Goal: Information Seeking & Learning: Learn about a topic

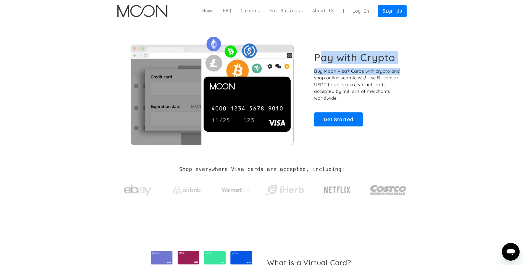
drag, startPoint x: 319, startPoint y: 60, endPoint x: 410, endPoint y: 65, distance: 91.5
click at [410, 65] on div "Pay with Crypto Buy Moon Visa® Cards with crypto and shop online seamlessly! Us…" at bounding box center [262, 89] width 306 height 134
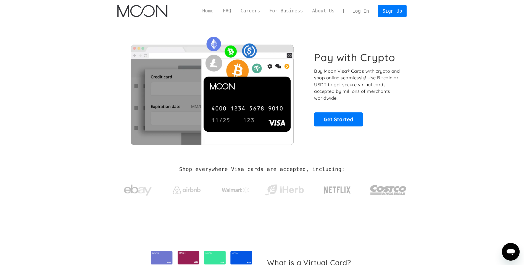
drag, startPoint x: 410, startPoint y: 65, endPoint x: 405, endPoint y: 75, distance: 11.0
click at [405, 75] on div "Pay with Crypto Buy Moon Visa® Cards with crypto and shop online seamlessly! Us…" at bounding box center [261, 89] width 289 height 112
click at [408, 70] on div "Pay with Crypto Buy Moon Visa® Cards with crypto and shop online seamlessly! Us…" at bounding box center [262, 89] width 306 height 134
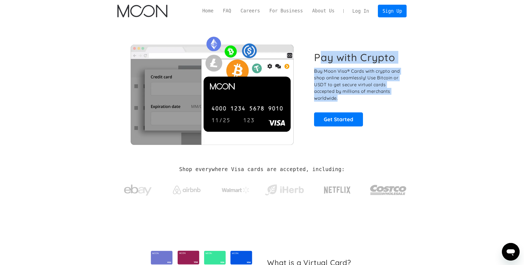
drag, startPoint x: 317, startPoint y: 62, endPoint x: 377, endPoint y: 96, distance: 68.1
click at [377, 96] on div "Pay with Crypto Buy Moon Visa® Cards with crypto and shop online seamlessly! Us…" at bounding box center [357, 88] width 86 height 75
drag, startPoint x: 377, startPoint y: 96, endPoint x: 355, endPoint y: 95, distance: 21.5
click at [355, 95] on p "Buy Moon Visa® Cards with crypto and shop online seamlessly! Use Bitcoin or USD…" at bounding box center [357, 85] width 86 height 34
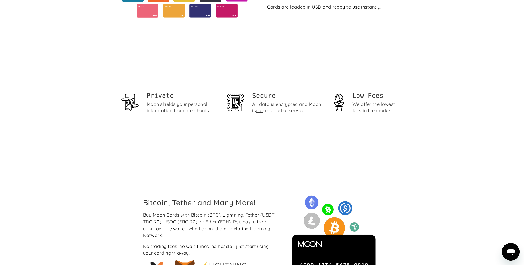
scroll to position [331, 0]
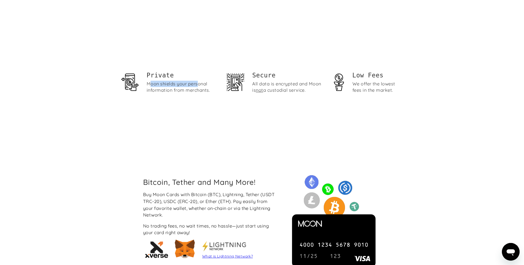
drag, startPoint x: 150, startPoint y: 83, endPoint x: 197, endPoint y: 86, distance: 47.0
click at [197, 86] on div "Moon shields your personal information from merchants." at bounding box center [182, 87] width 71 height 13
drag, startPoint x: 197, startPoint y: 86, endPoint x: 160, endPoint y: 89, distance: 37.2
click at [160, 89] on div "Moon shields your personal information from merchants." at bounding box center [182, 87] width 71 height 13
drag, startPoint x: 152, startPoint y: 88, endPoint x: 180, endPoint y: 91, distance: 28.0
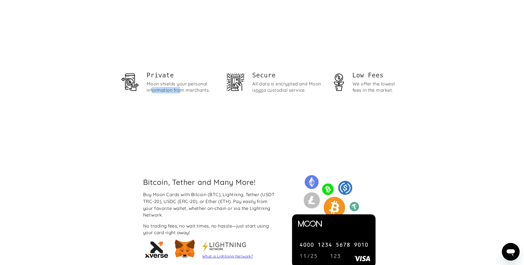
click at [180, 91] on div "Moon shields your personal information from merchants." at bounding box center [182, 87] width 71 height 13
drag, startPoint x: 258, startPoint y: 84, endPoint x: 298, endPoint y: 88, distance: 39.7
click at [298, 88] on div "All data is encrypted and Moon is not a custodial service." at bounding box center [287, 87] width 71 height 13
drag, startPoint x: 298, startPoint y: 88, endPoint x: 304, endPoint y: 92, distance: 7.0
click at [304, 92] on div "All data is encrypted and Moon is not a custodial service." at bounding box center [287, 87] width 71 height 13
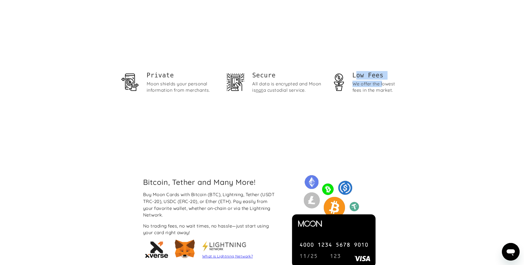
drag, startPoint x: 354, startPoint y: 78, endPoint x: 380, endPoint y: 87, distance: 27.5
click at [380, 87] on div "Low Fees We offer the lowest fees in the market." at bounding box center [377, 82] width 51 height 22
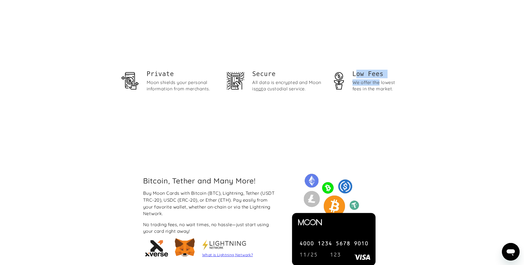
scroll to position [359, 0]
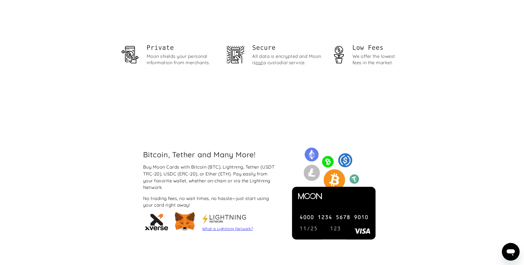
click at [198, 126] on div "Bitcoin, Tether and Many More! Buy Moon Cards with Bitcoin (BTC), Lightning, Te…" at bounding box center [262, 192] width 524 height 172
drag, startPoint x: 193, startPoint y: 183, endPoint x: 217, endPoint y: 184, distance: 24.6
click at [217, 184] on div "Buy Moon Cards with Bitcoin (BTC), Lightning, Tether (USDT TRC-20), USDC (ERC-2…" at bounding box center [210, 177] width 135 height 27
click at [139, 201] on div "Bitcoin, Tether and Many More! Buy Moon Cards with Bitcoin (BTC), Lightning, Te…" at bounding box center [211, 192] width 144 height 84
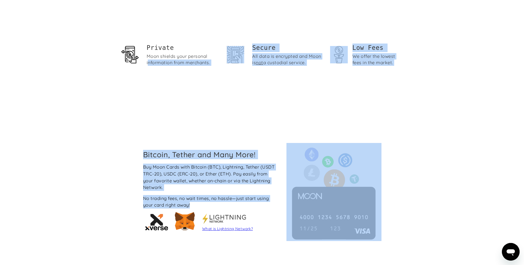
drag, startPoint x: 191, startPoint y: 205, endPoint x: 150, endPoint y: 83, distance: 128.6
click at [150, 83] on div "Home FAQ Careers For Business About Us Log In Sign Up Home FAQ For Business Car…" at bounding box center [262, 181] width 524 height 1080
drag, startPoint x: 150, startPoint y: 83, endPoint x: 152, endPoint y: 86, distance: 3.2
click at [151, 86] on div "Private Moon [PERSON_NAME] your personal information from merchants. Secure All…" at bounding box center [261, 57] width 289 height 100
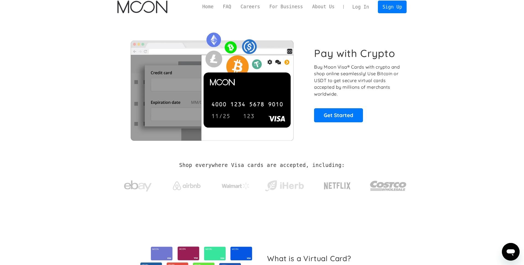
scroll to position [0, 0]
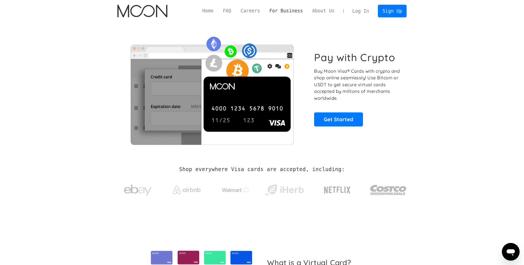
click at [294, 13] on link "For Business" at bounding box center [285, 10] width 43 height 7
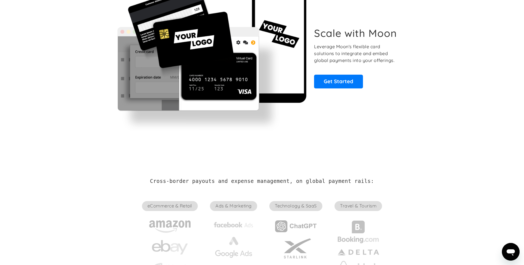
scroll to position [83, 0]
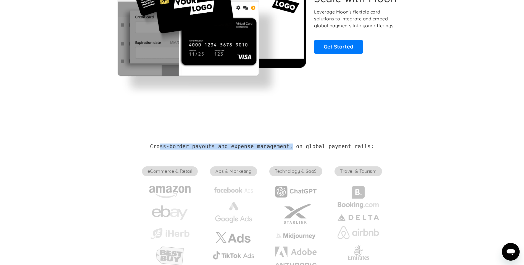
drag, startPoint x: 167, startPoint y: 146, endPoint x: 290, endPoint y: 149, distance: 122.6
click at [290, 149] on h2 "Cross-border payouts and expense management, on global payment rails:" at bounding box center [262, 147] width 224 height 6
drag, startPoint x: 290, startPoint y: 149, endPoint x: 338, endPoint y: 144, distance: 49.1
click at [338, 144] on h2 "Cross-border payouts and expense management, on global payment rails:" at bounding box center [262, 147] width 224 height 6
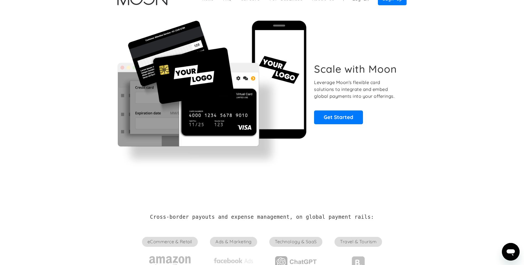
scroll to position [55, 0]
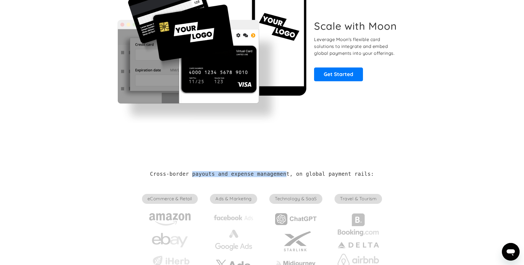
drag, startPoint x: 197, startPoint y: 174, endPoint x: 283, endPoint y: 175, distance: 85.3
click at [283, 175] on h2 "Cross-border payouts and expense management, on global payment rails:" at bounding box center [262, 174] width 224 height 6
drag, startPoint x: 283, startPoint y: 175, endPoint x: 313, endPoint y: 173, distance: 30.1
click at [313, 173] on h2 "Cross-border payouts and expense management, on global payment rails:" at bounding box center [262, 174] width 224 height 6
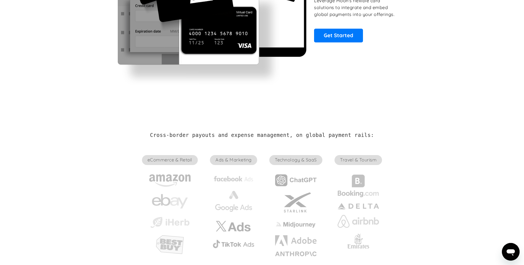
scroll to position [110, 0]
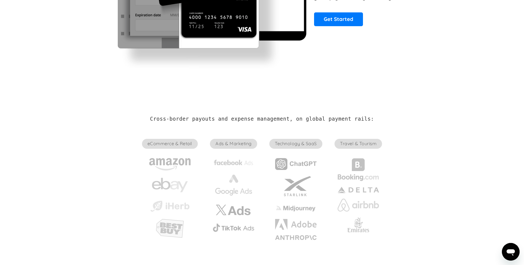
click at [177, 144] on span "eCommerce & Retail" at bounding box center [170, 144] width 56 height 10
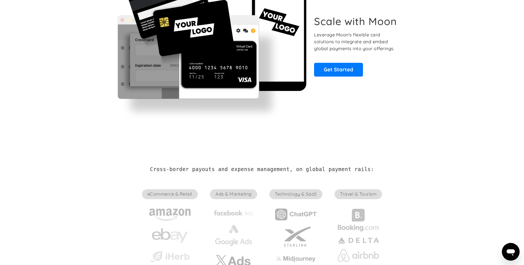
scroll to position [0, 0]
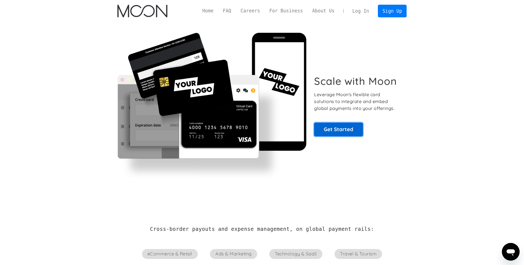
click at [348, 125] on link "Get Started" at bounding box center [338, 130] width 49 height 14
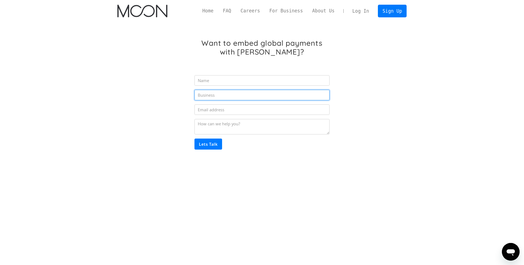
click at [217, 92] on input "Partner Inquiry Form" at bounding box center [261, 95] width 135 height 10
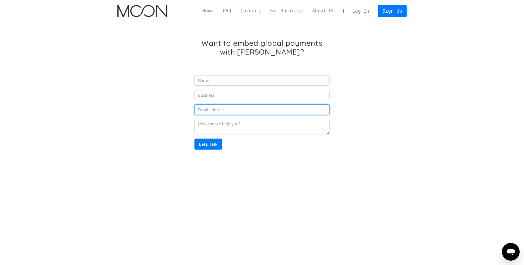
click at [208, 107] on input "Partner Inquiry Form" at bounding box center [261, 110] width 135 height 10
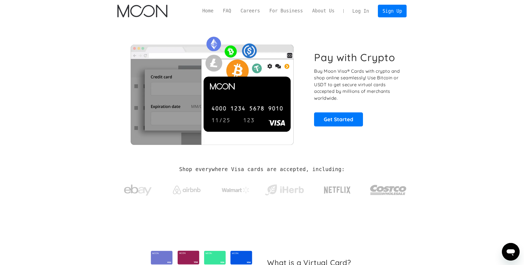
click at [341, 73] on p "Buy Moon Visa® Cards with crypto and shop online seamlessly! Use Bitcoin or USD…" at bounding box center [357, 85] width 86 height 34
drag, startPoint x: 329, startPoint y: 73, endPoint x: 370, endPoint y: 78, distance: 40.9
click at [370, 78] on p "Buy Moon Visa® Cards with crypto and shop online seamlessly! Use Bitcoin or USD…" at bounding box center [357, 85] width 86 height 34
drag, startPoint x: 370, startPoint y: 78, endPoint x: 394, endPoint y: 84, distance: 25.4
click at [394, 84] on p "Buy Moon Visa® Cards with crypto and shop online seamlessly! Use Bitcoin or USD…" at bounding box center [357, 85] width 86 height 34
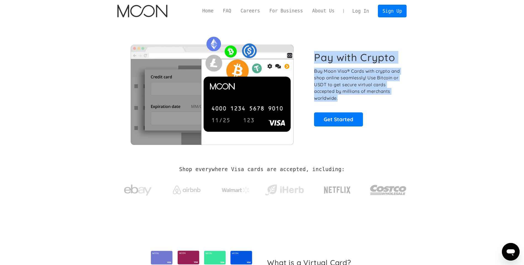
drag, startPoint x: 342, startPoint y: 98, endPoint x: 316, endPoint y: 48, distance: 56.1
click at [316, 48] on div "Pay with Crypto Buy Moon Visa® Cards with crypto and shop online seamlessly! Us…" at bounding box center [261, 89] width 289 height 112
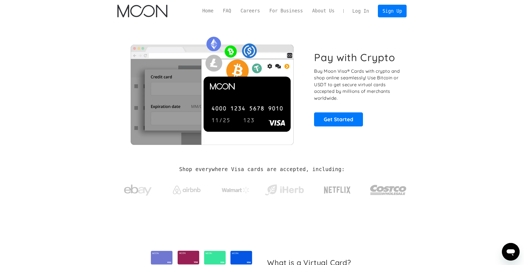
drag, startPoint x: 316, startPoint y: 48, endPoint x: 315, endPoint y: 41, distance: 6.9
click at [315, 41] on div "Pay with Crypto Buy Moon Visa® Cards with crypto and shop online seamlessly! Us…" at bounding box center [261, 89] width 289 height 112
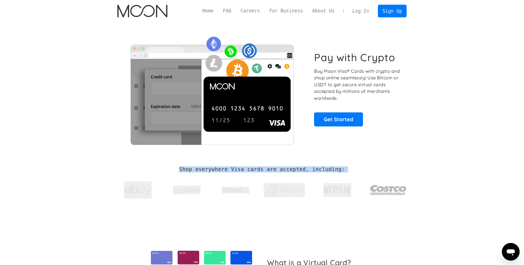
drag, startPoint x: 183, startPoint y: 168, endPoint x: 349, endPoint y: 174, distance: 166.0
click at [349, 174] on div "Shop everywhere Visa cards are accepted, including:" at bounding box center [261, 185] width 289 height 37
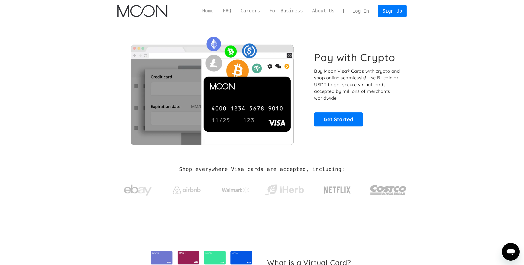
drag, startPoint x: 349, startPoint y: 174, endPoint x: 439, endPoint y: 188, distance: 91.1
click at [439, 188] on section "Shop everywhere Visa cards are accepted, including:" at bounding box center [262, 185] width 524 height 59
